Goal: Information Seeking & Learning: Learn about a topic

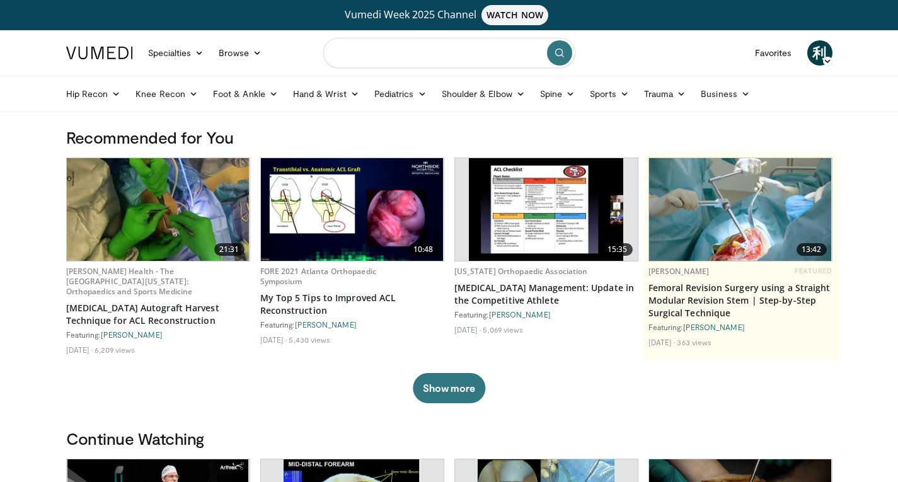
click at [393, 60] on input "Search topics, interventions" at bounding box center [449, 53] width 252 height 30
type input "********"
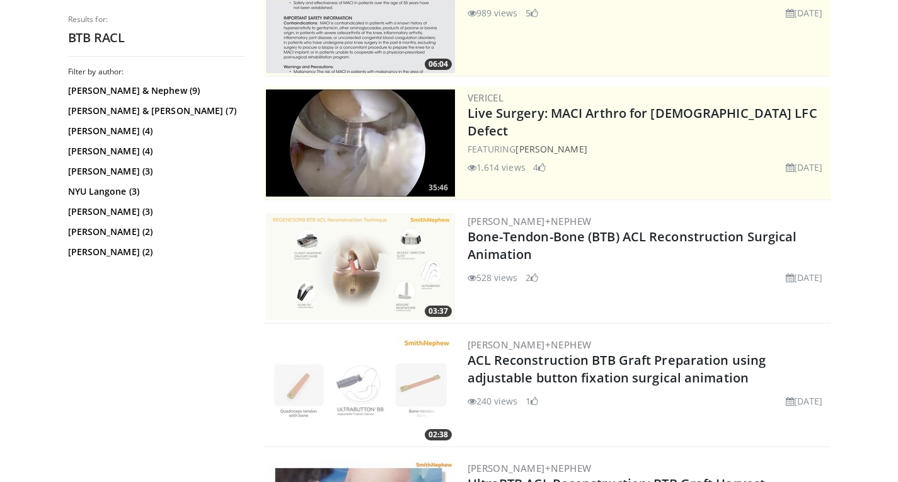
scroll to position [206, 0]
click at [382, 253] on img at bounding box center [360, 267] width 189 height 107
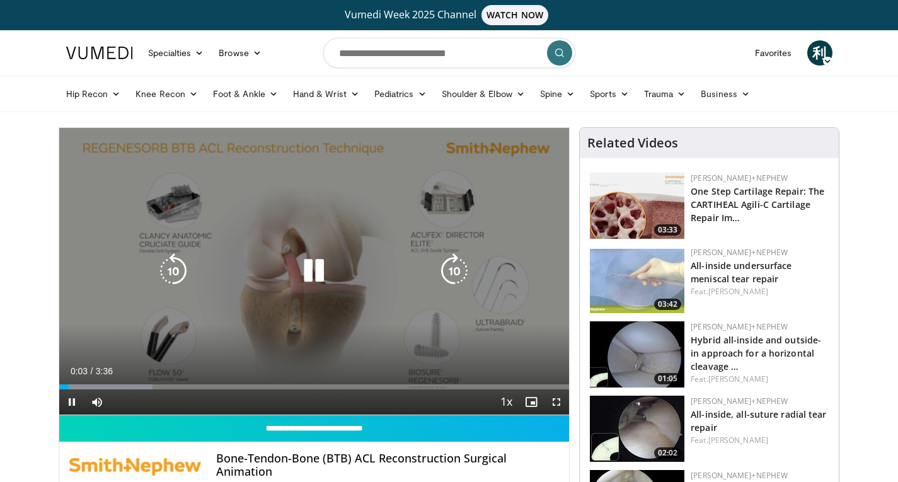
click at [459, 268] on icon "Video Player" at bounding box center [454, 270] width 35 height 35
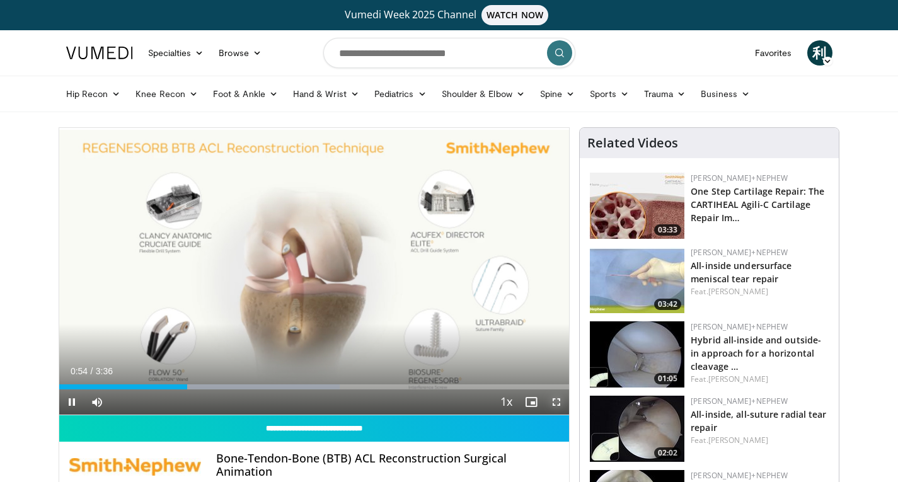
click at [561, 403] on span "Video Player" at bounding box center [556, 401] width 25 height 25
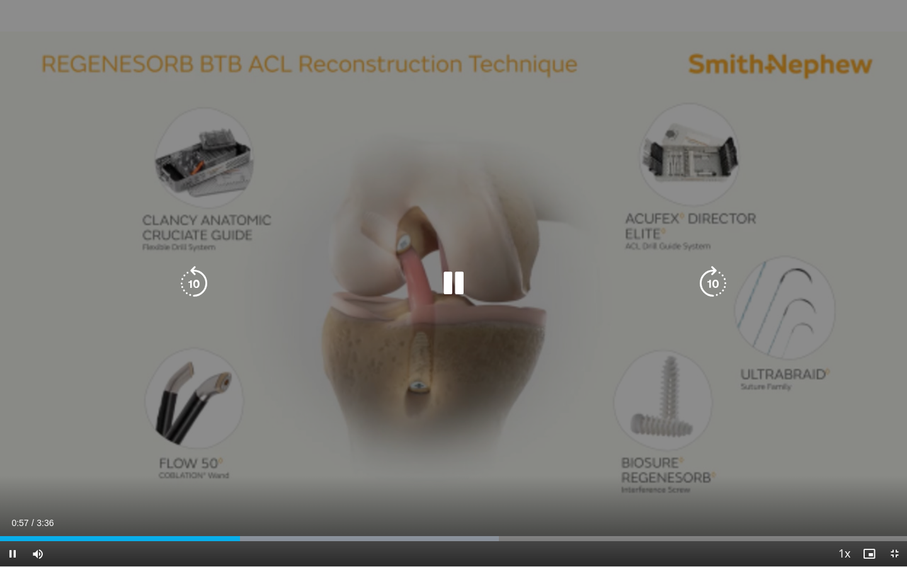
click at [814, 166] on div "30 seconds Tap to unmute" at bounding box center [453, 283] width 907 height 566
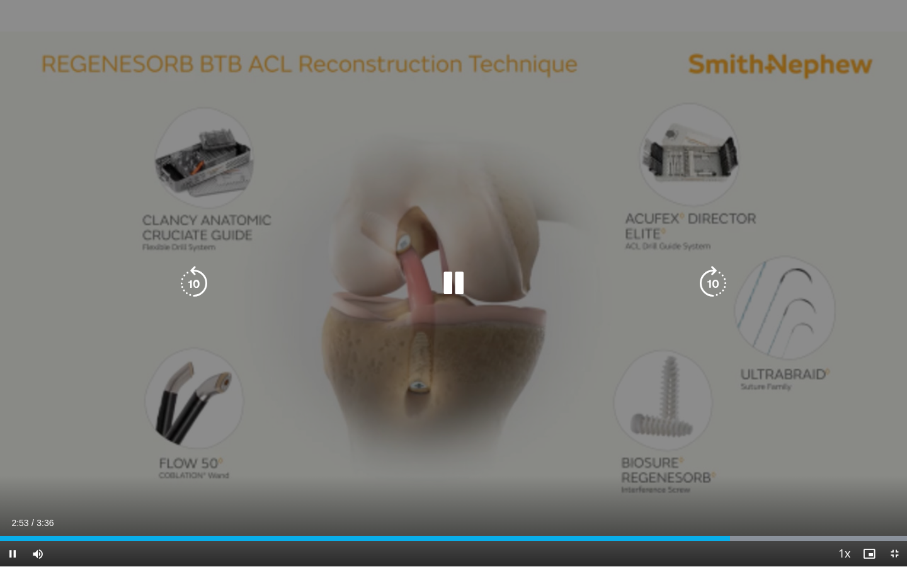
click at [196, 287] on icon "Video Player" at bounding box center [193, 283] width 35 height 35
click at [459, 297] on icon "Video Player" at bounding box center [453, 283] width 35 height 35
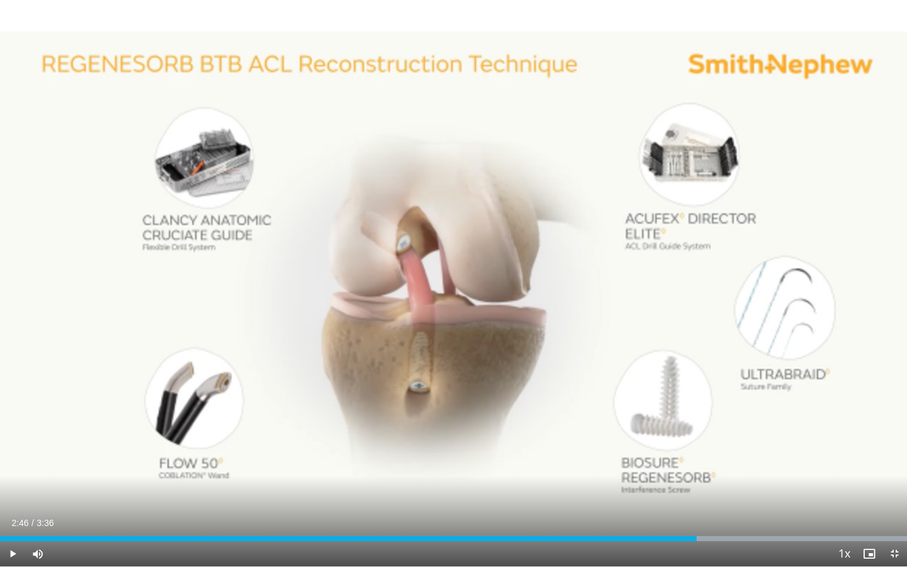
click at [775, 437] on div "10 seconds Tap to unmute" at bounding box center [453, 283] width 907 height 566
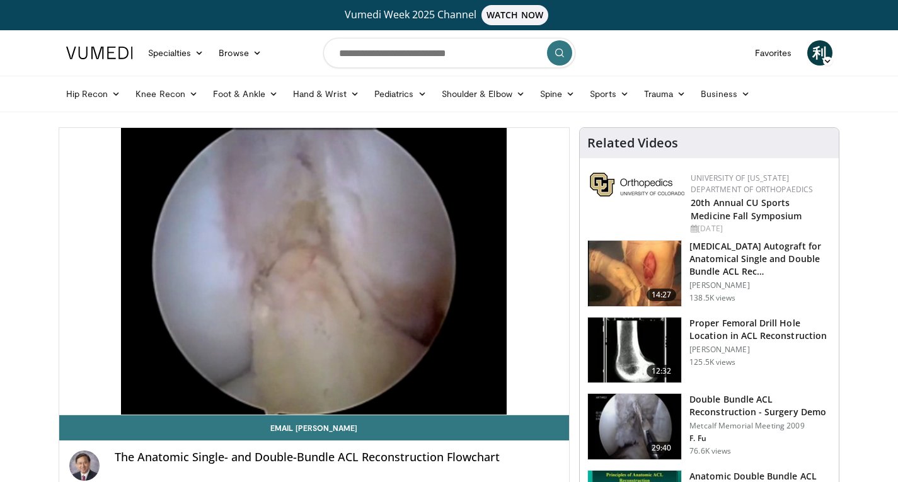
click at [828, 60] on icon at bounding box center [827, 61] width 9 height 9
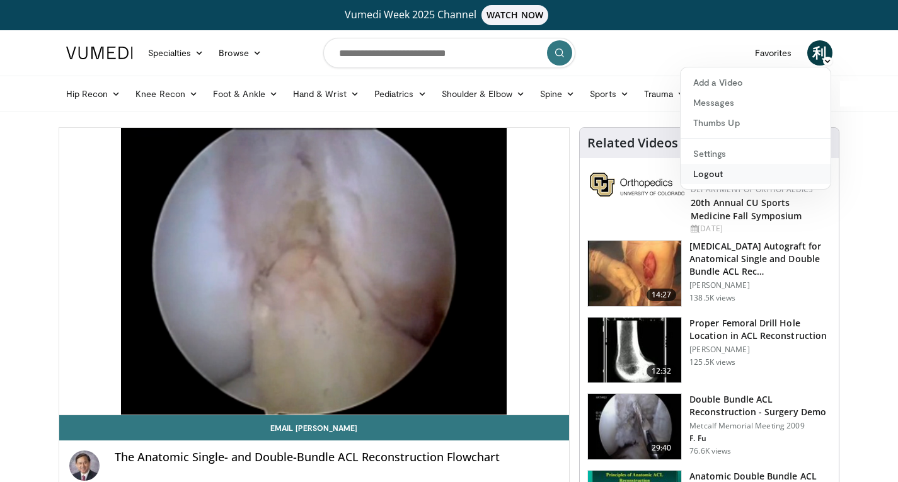
click at [713, 168] on link "Logout" at bounding box center [755, 174] width 150 height 20
